Goal: Navigation & Orientation: Find specific page/section

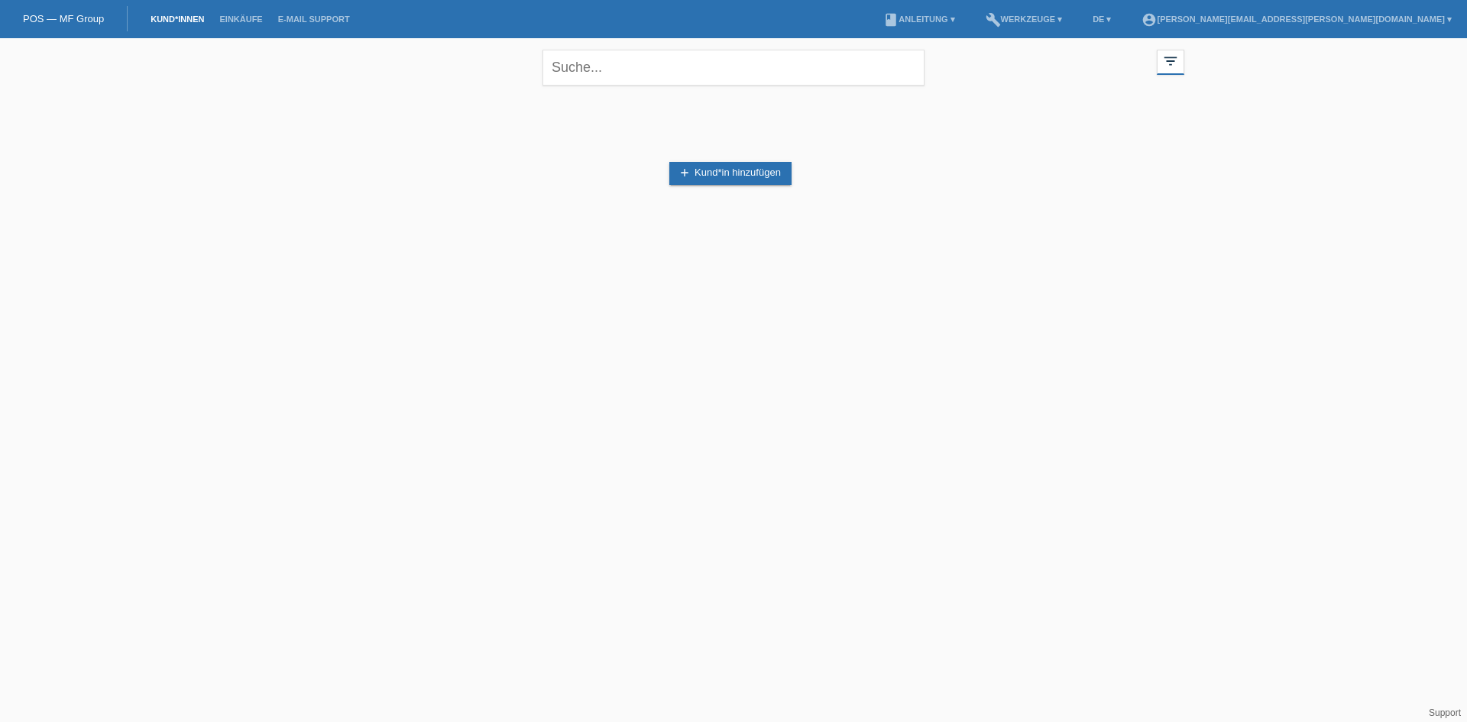
click at [190, 15] on link "Kund*innen" at bounding box center [177, 19] width 69 height 9
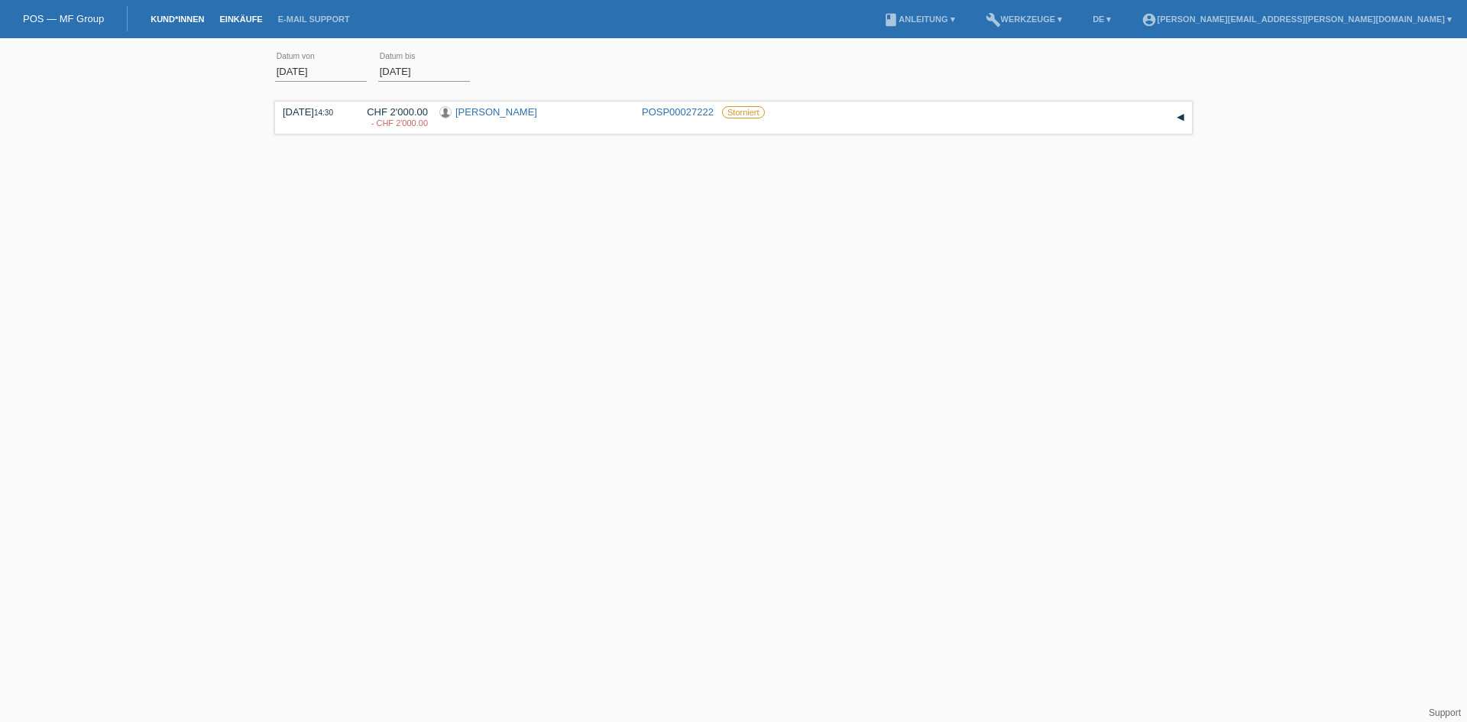
click at [183, 19] on link "Kund*innen" at bounding box center [177, 19] width 69 height 9
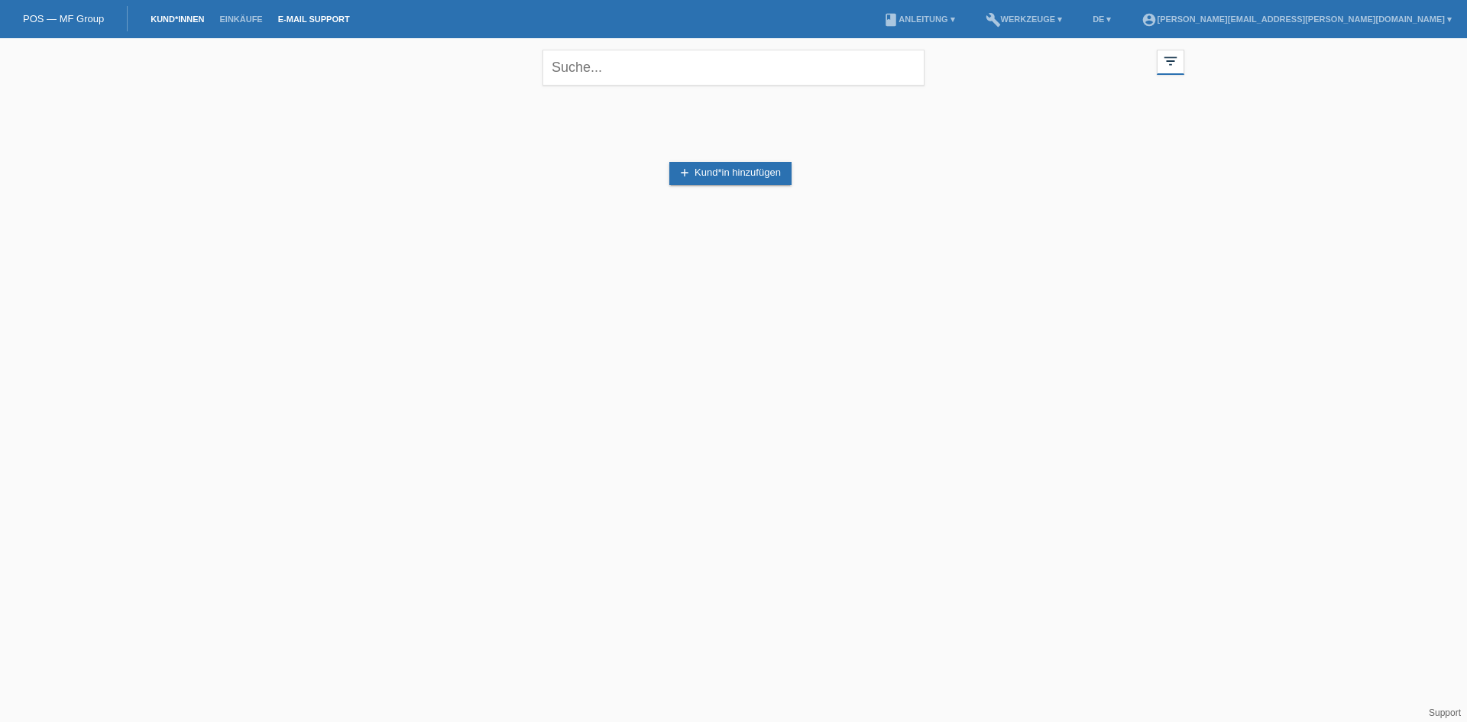
click at [318, 21] on link "E-Mail Support" at bounding box center [314, 19] width 87 height 9
